Goal: Register for event/course

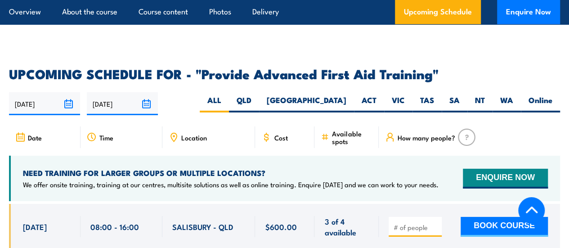
scroll to position [1395, 0]
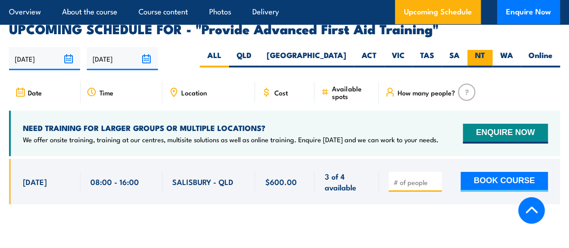
click at [478, 59] on label "NT" at bounding box center [480, 59] width 25 height 18
click at [485, 56] on input "NT" at bounding box center [488, 53] width 6 height 6
radio input "true"
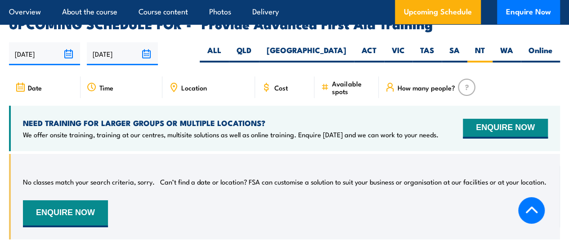
scroll to position [1381, 0]
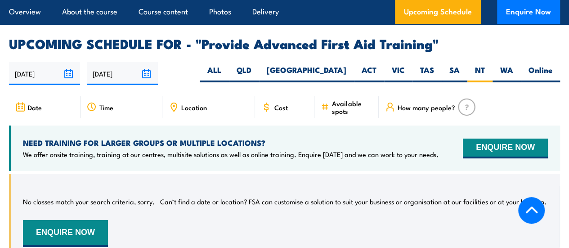
click at [112, 83] on input "[DATE]" at bounding box center [122, 73] width 71 height 23
click at [225, 79] on div "[DATE] [DATE]" at bounding box center [284, 73] width 551 height 23
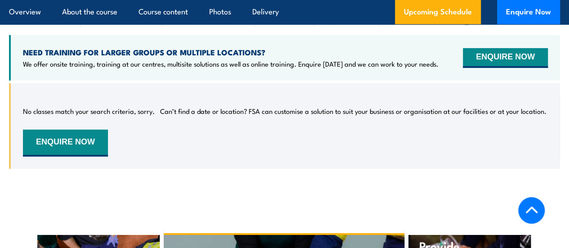
scroll to position [1393, 0]
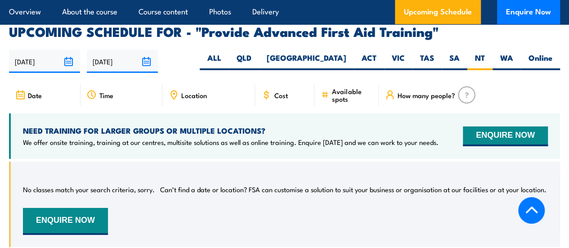
click at [145, 70] on input "[DATE]" at bounding box center [122, 61] width 71 height 23
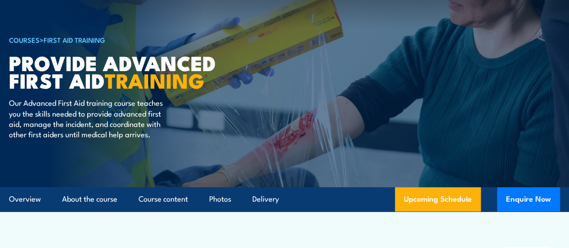
scroll to position [0, 0]
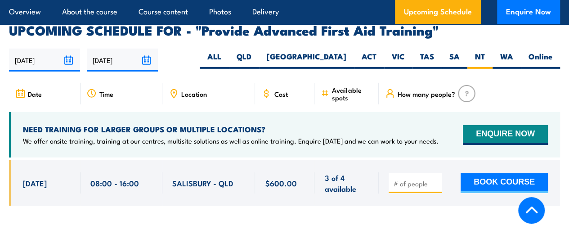
scroll to position [1395, 0]
